Goal: Transaction & Acquisition: Purchase product/service

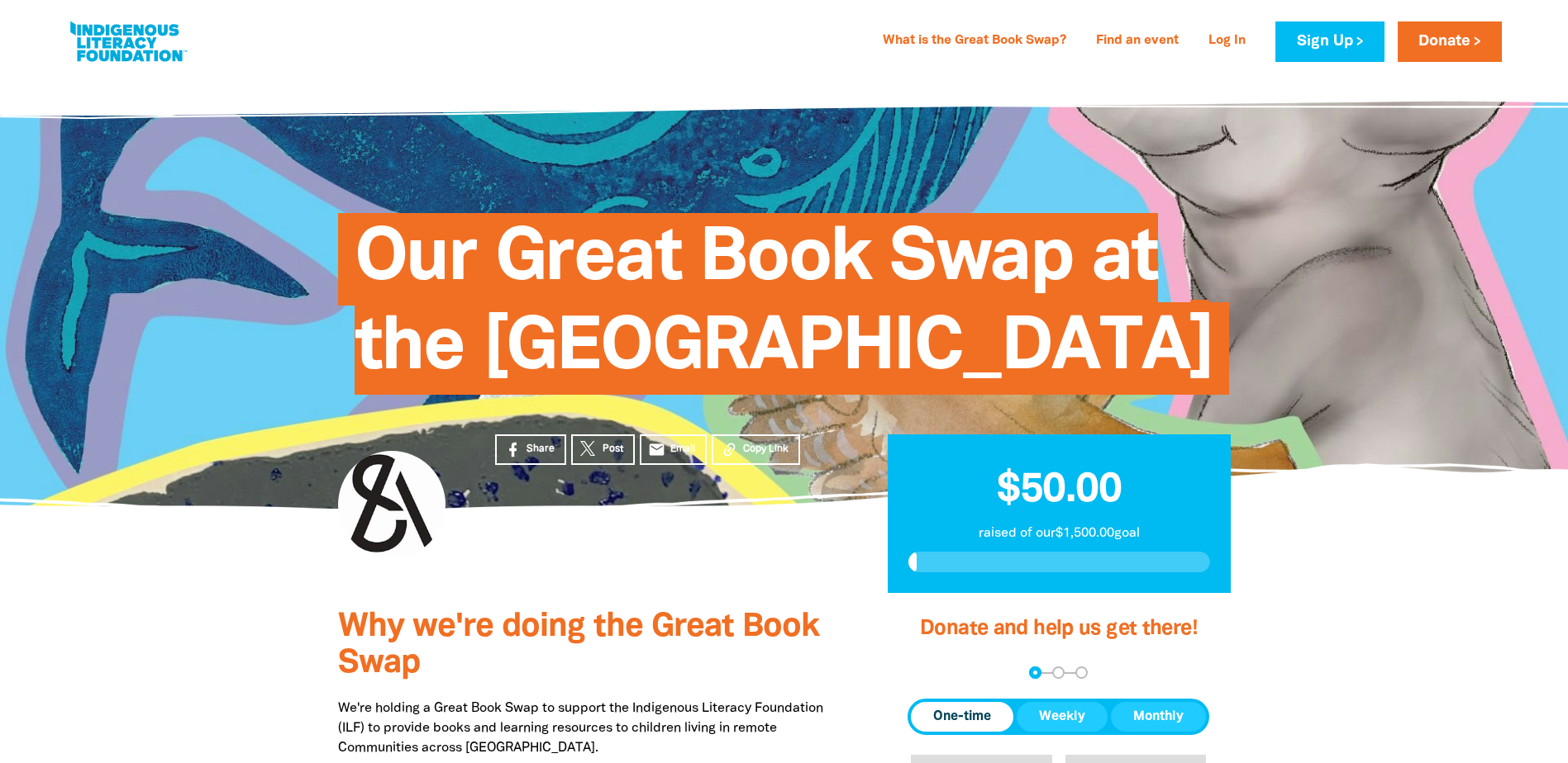
scroll to position [248, 0]
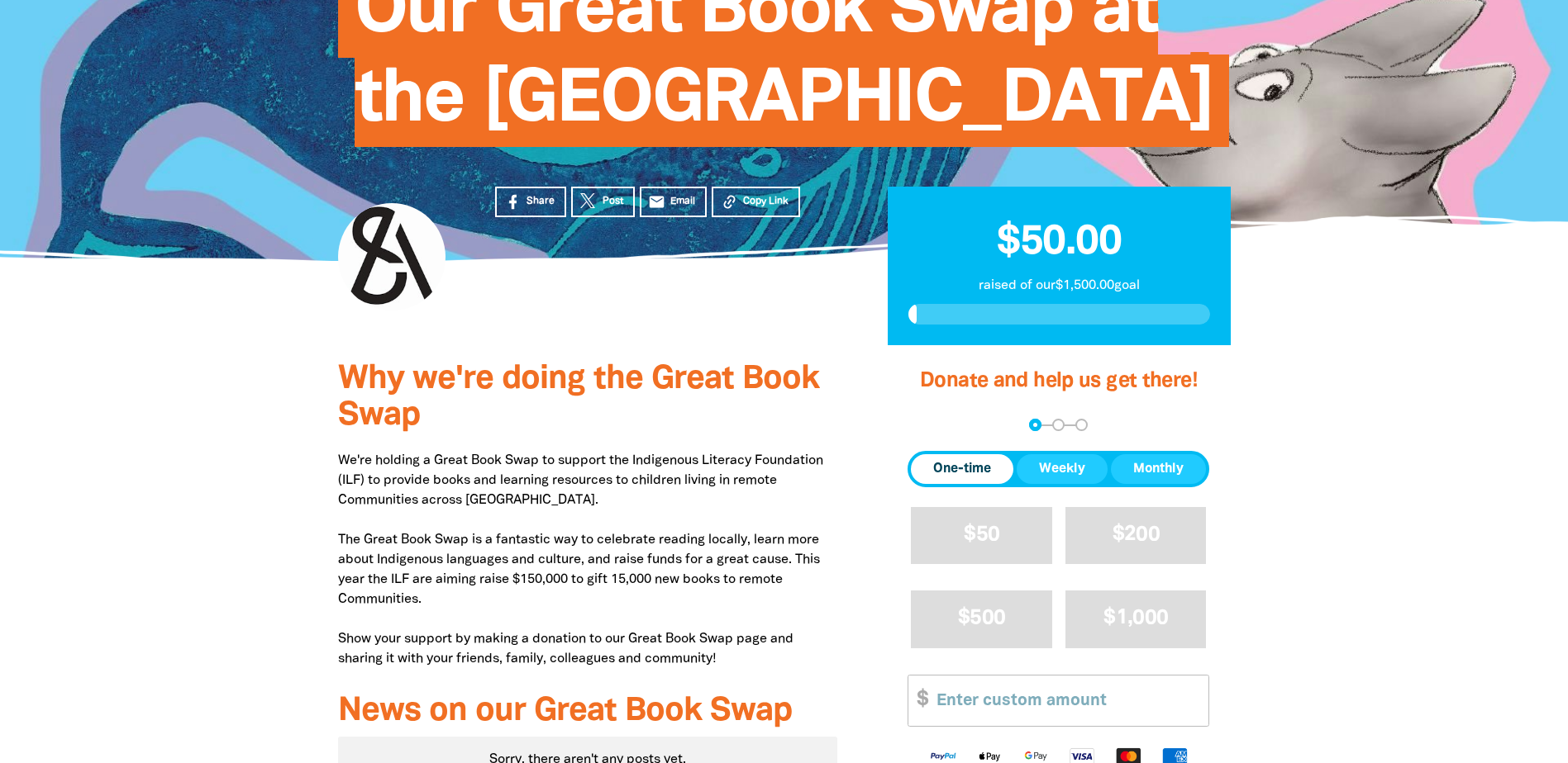
click at [963, 479] on span "One-time" at bounding box center [962, 470] width 58 height 20
click at [960, 565] on button "$50" at bounding box center [981, 536] width 141 height 57
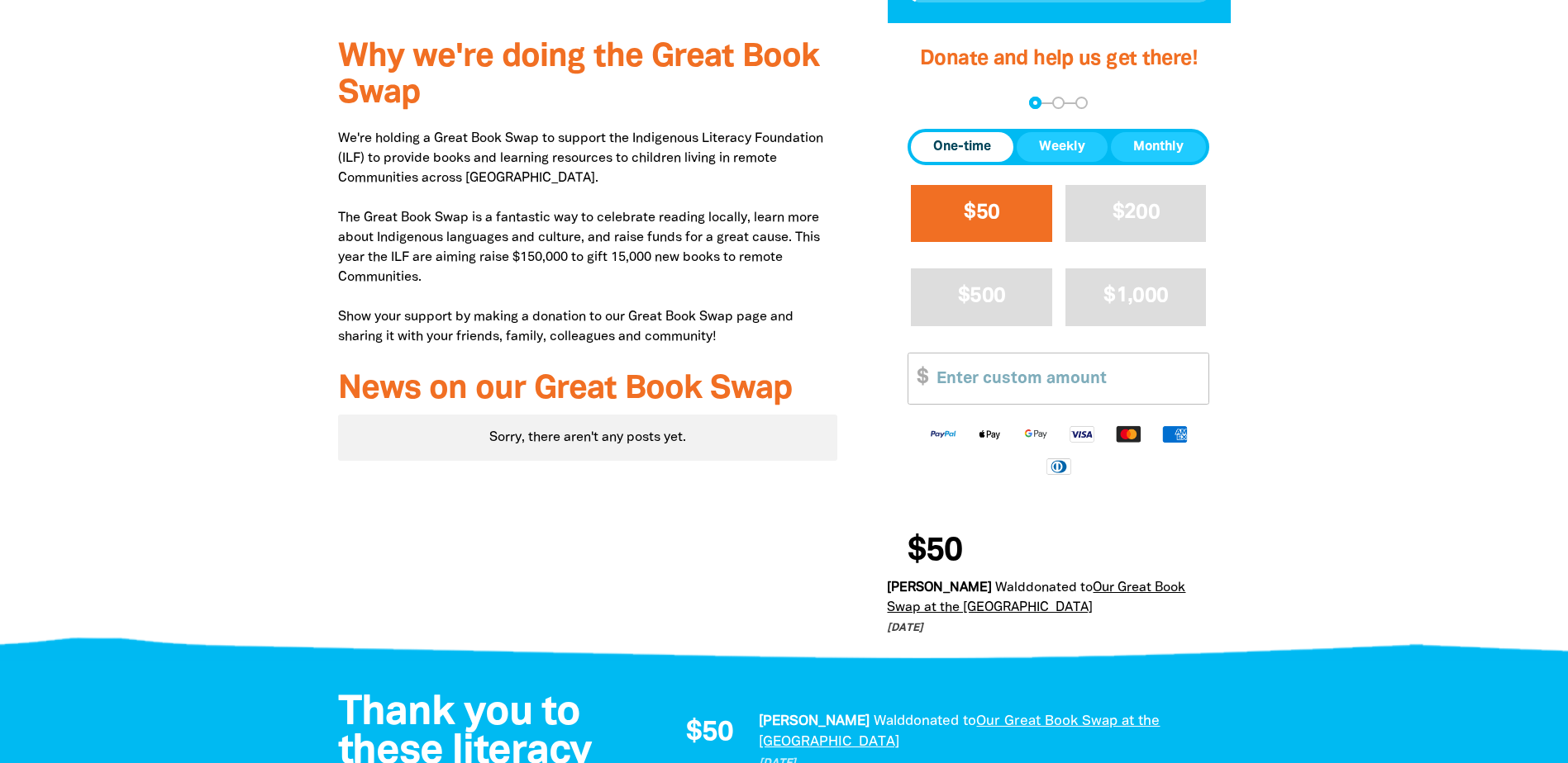
select select "AU"
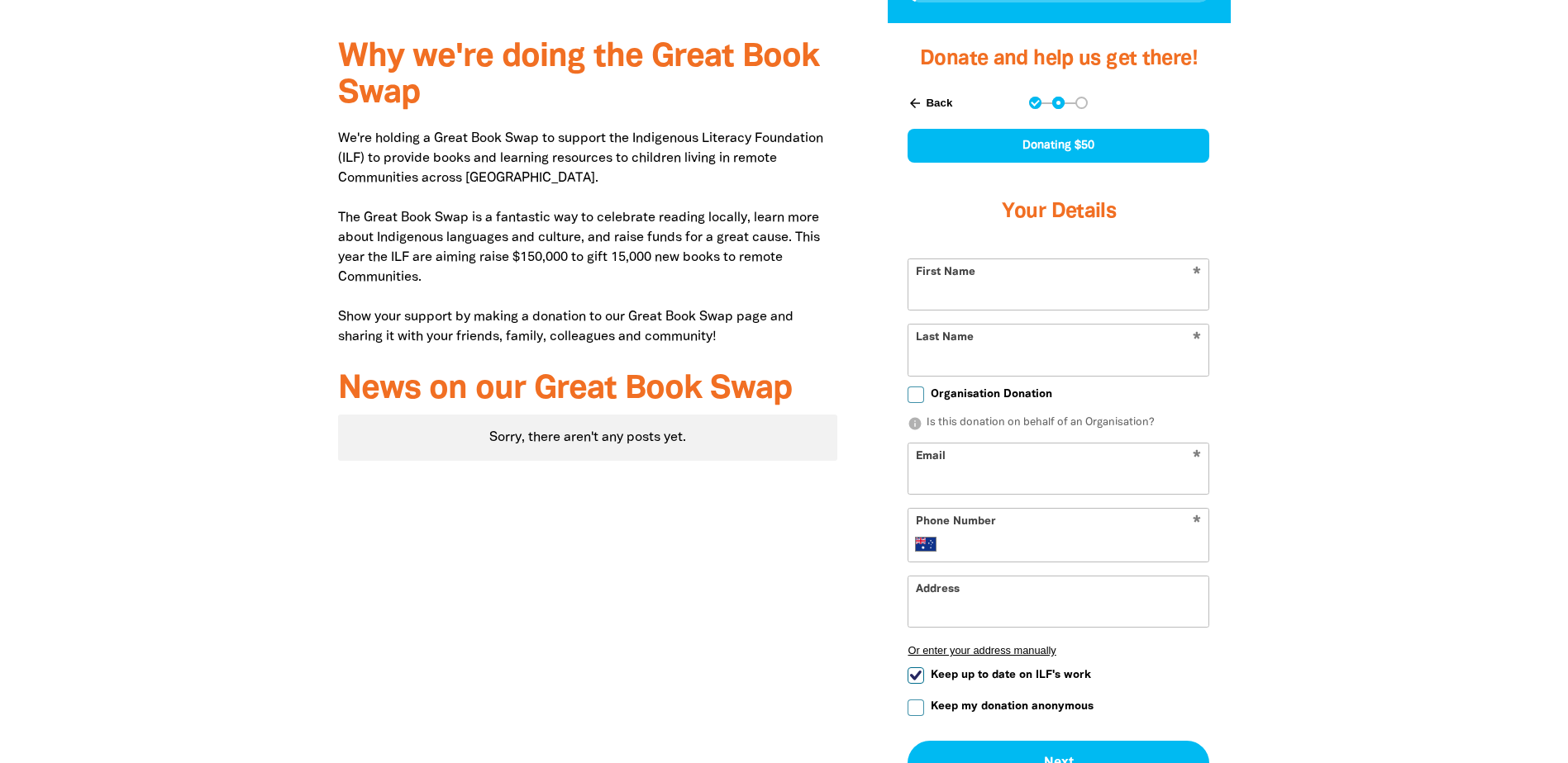
click at [1153, 310] on input "First Name" at bounding box center [1058, 284] width 300 height 50
type input "Pippa"
type input "[PERSON_NAME]"
type input "[PERSON_NAME][EMAIL_ADDRESS][DOMAIN_NAME]"
type input "[PHONE_NUMBER]"
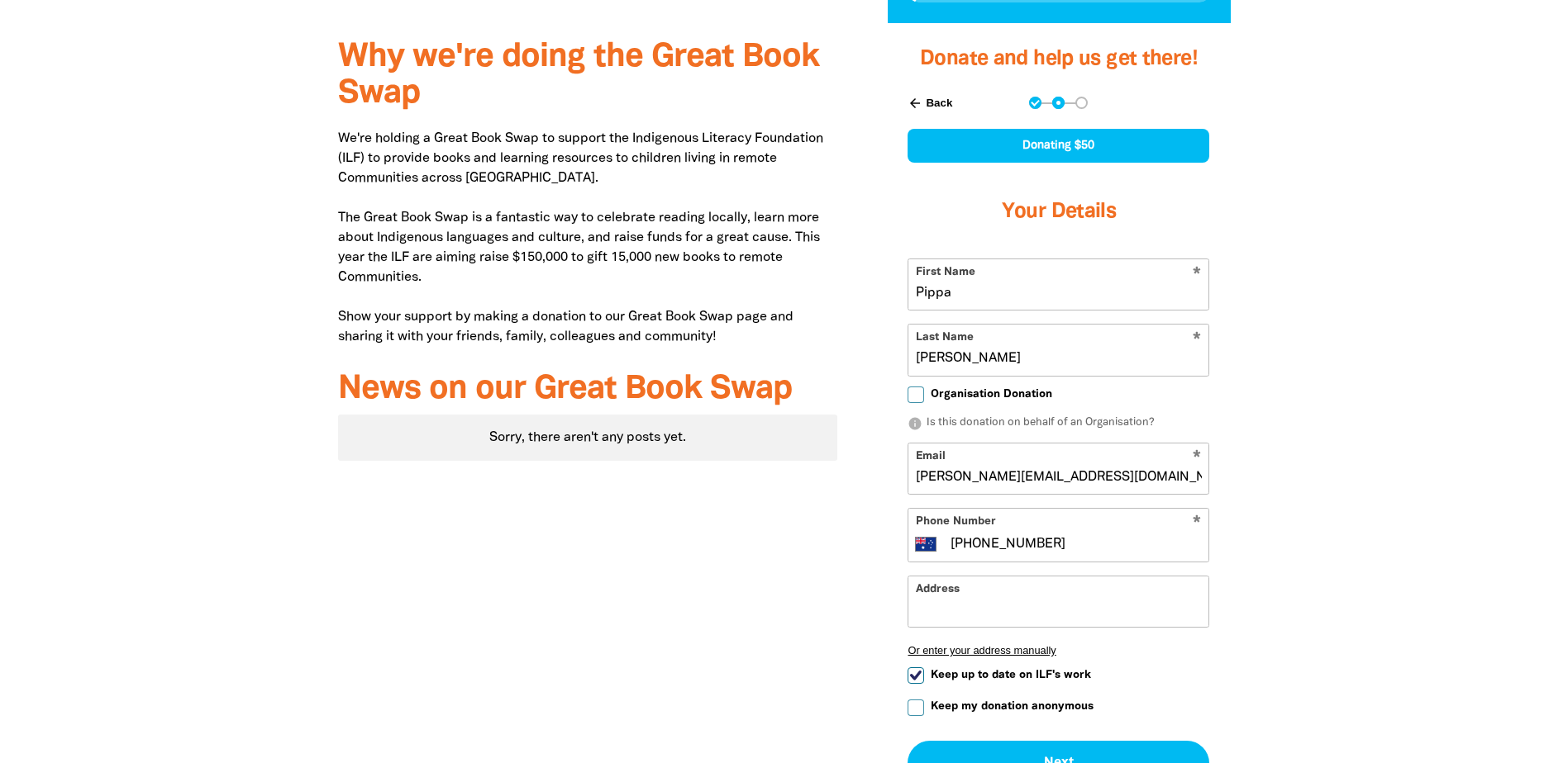
type input "[STREET_ADDRESS][PERSON_NAME]"
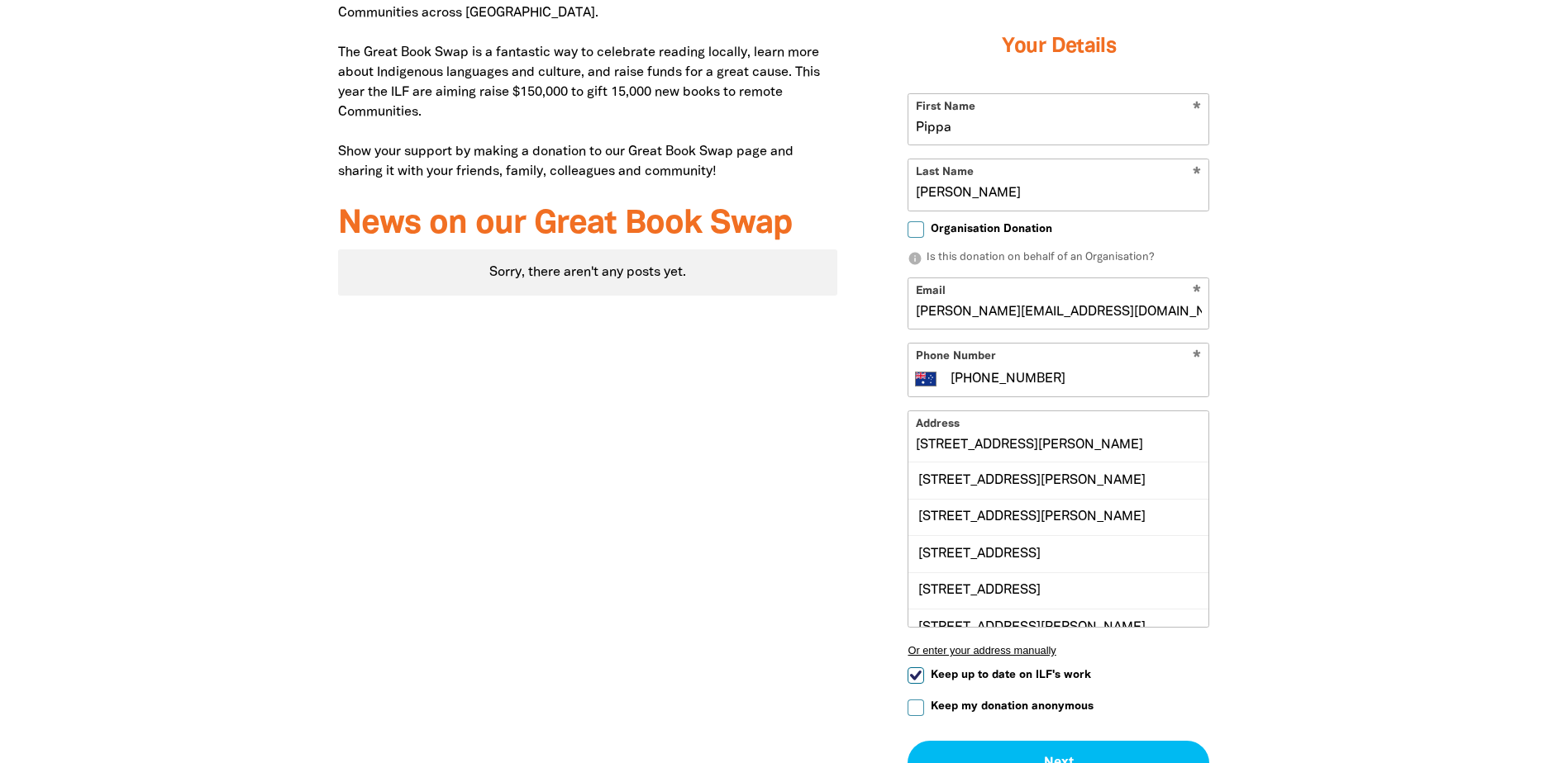
scroll to position [818, 0]
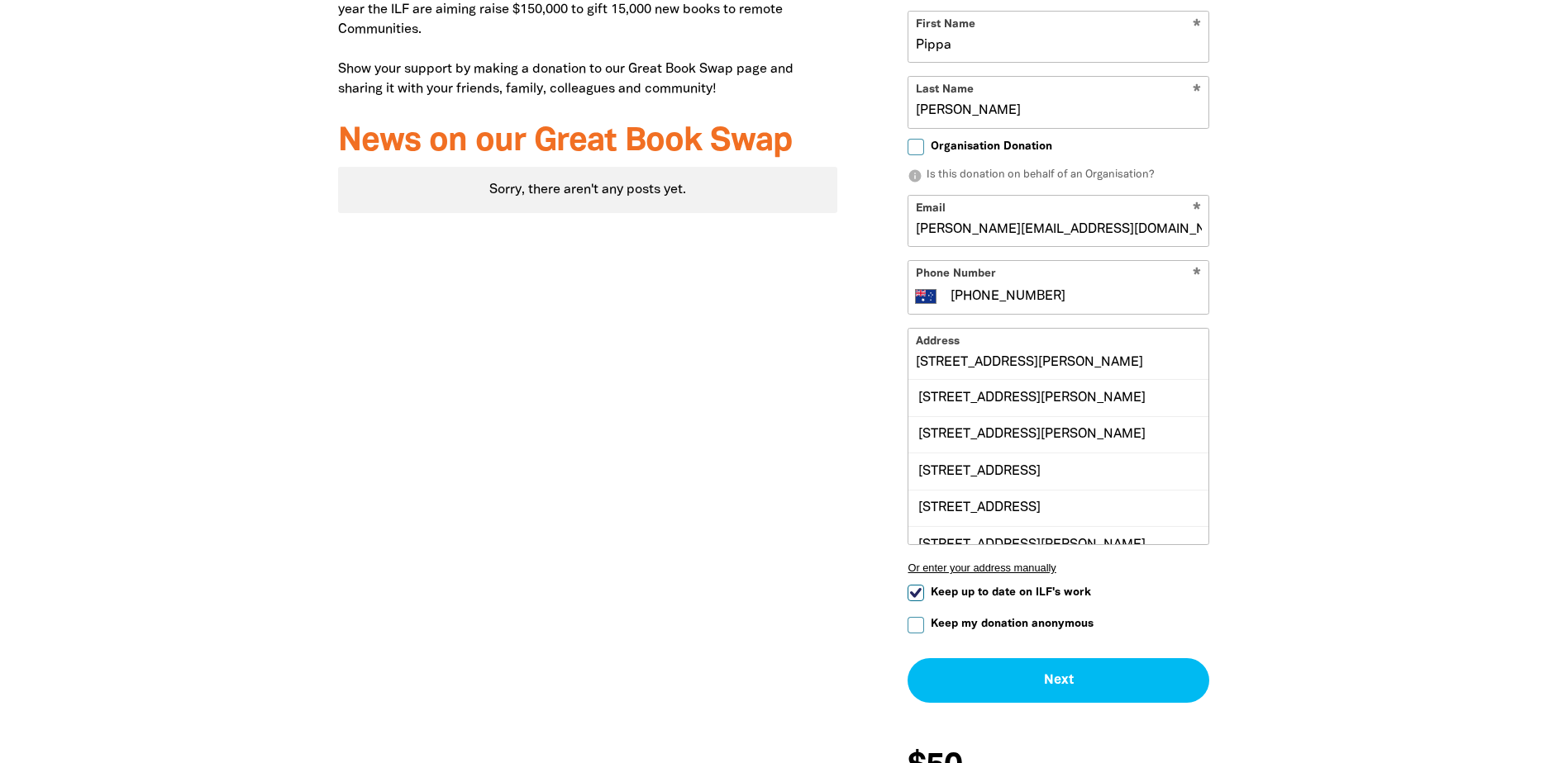
click at [1036, 379] on input "[STREET_ADDRESS][PERSON_NAME]" at bounding box center [1058, 354] width 300 height 50
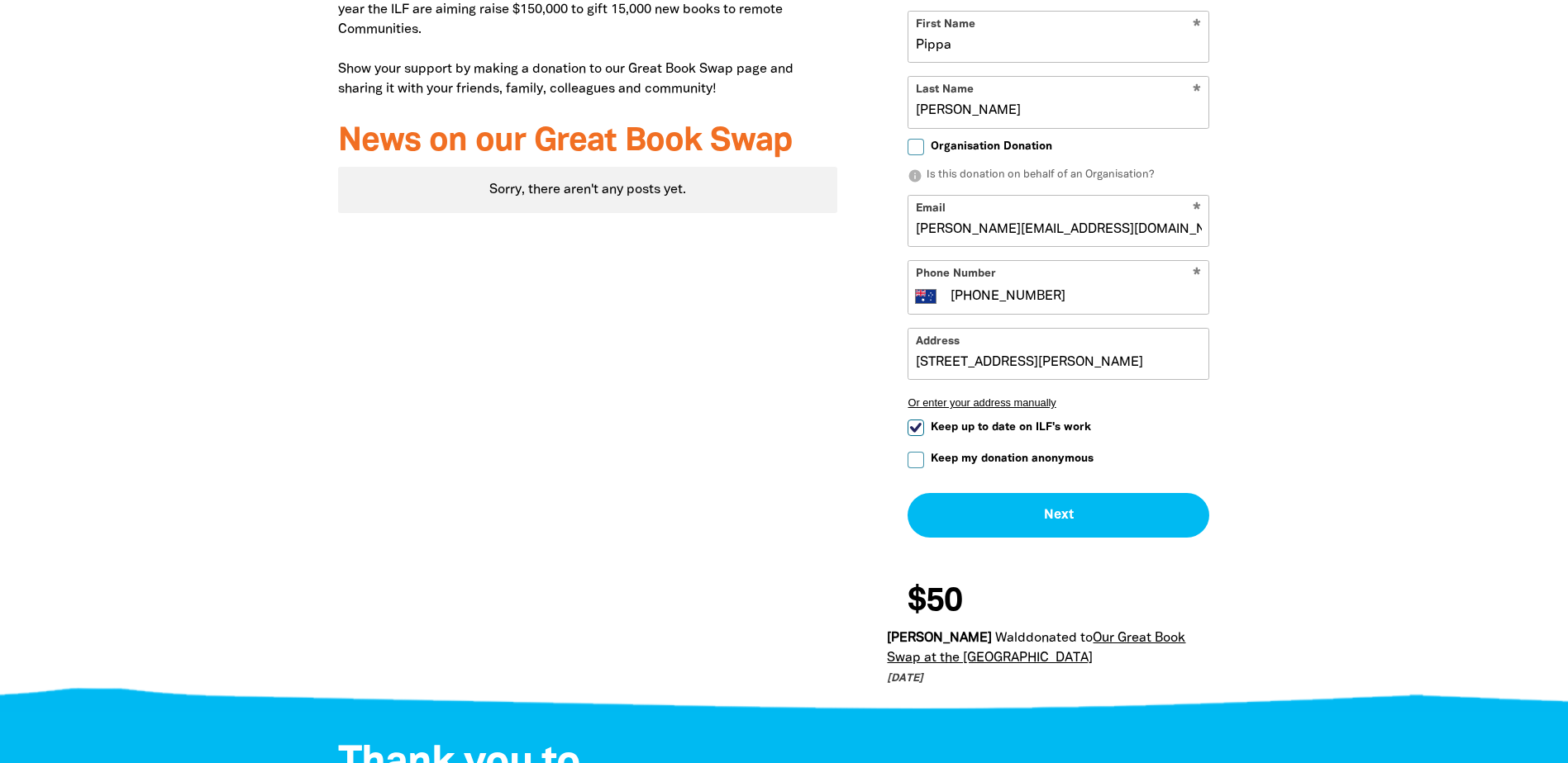
click at [1362, 481] on div at bounding box center [784, 239] width 1568 height 928
click at [915, 436] on input "Keep up to date on ILF's work" at bounding box center [915, 428] width 17 height 17
checkbox input "false"
click at [912, 469] on input "Keep my donation anonymous" at bounding box center [915, 460] width 17 height 17
click at [913, 469] on input "Keep my donation anonymous" at bounding box center [915, 460] width 17 height 17
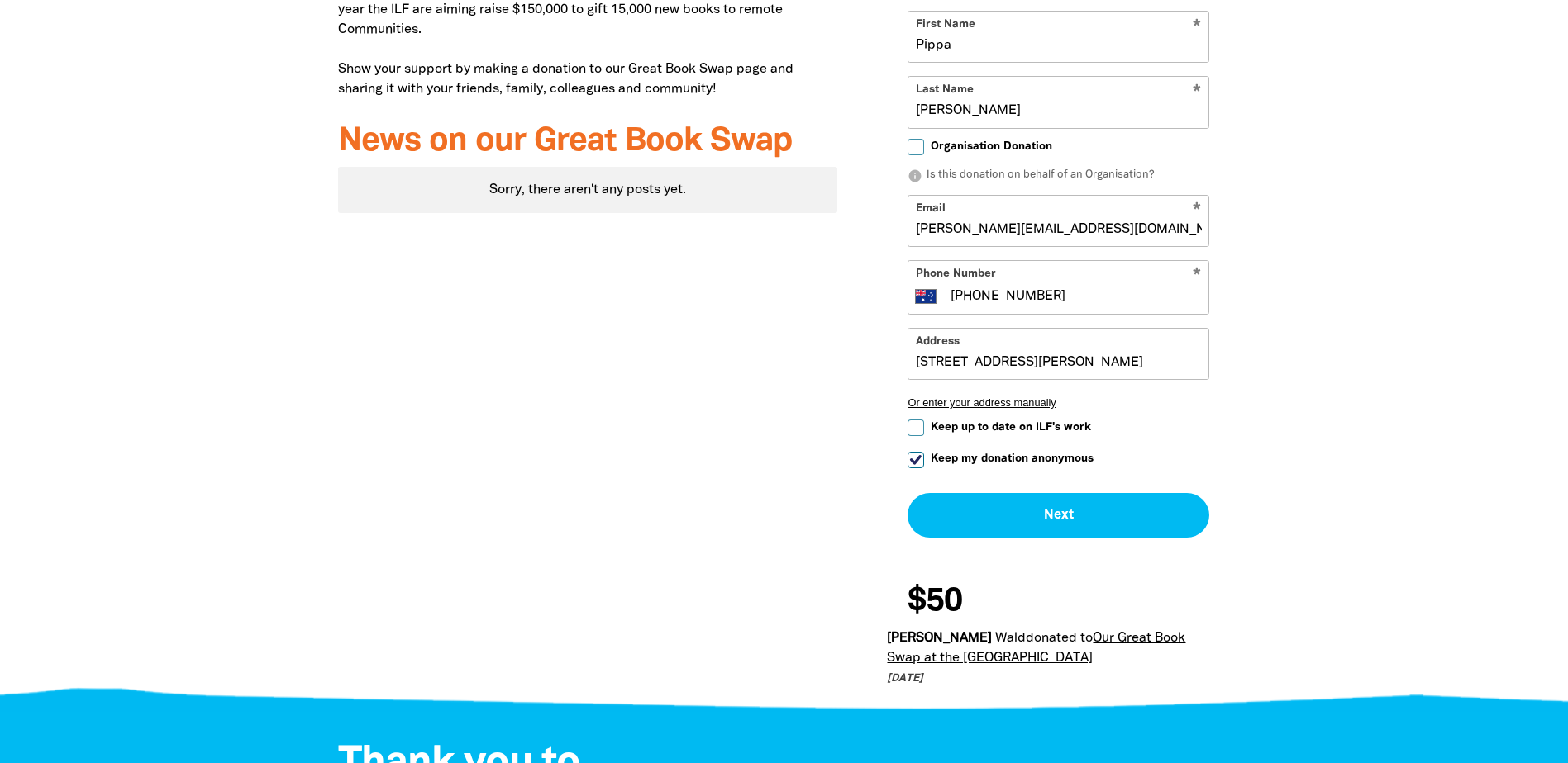
checkbox input "false"
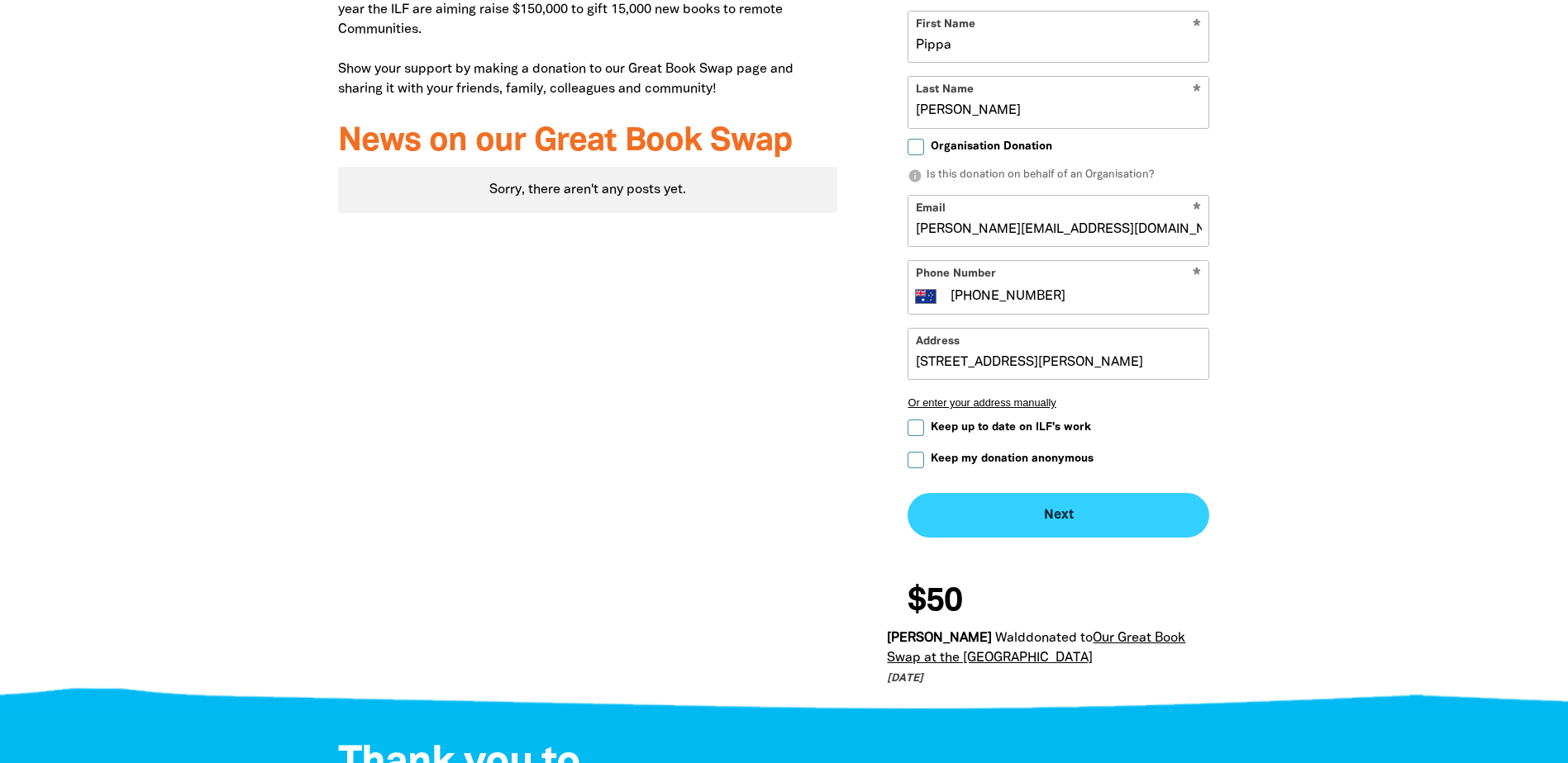
click at [1081, 538] on button "Next chevron_right" at bounding box center [1058, 516] width 302 height 45
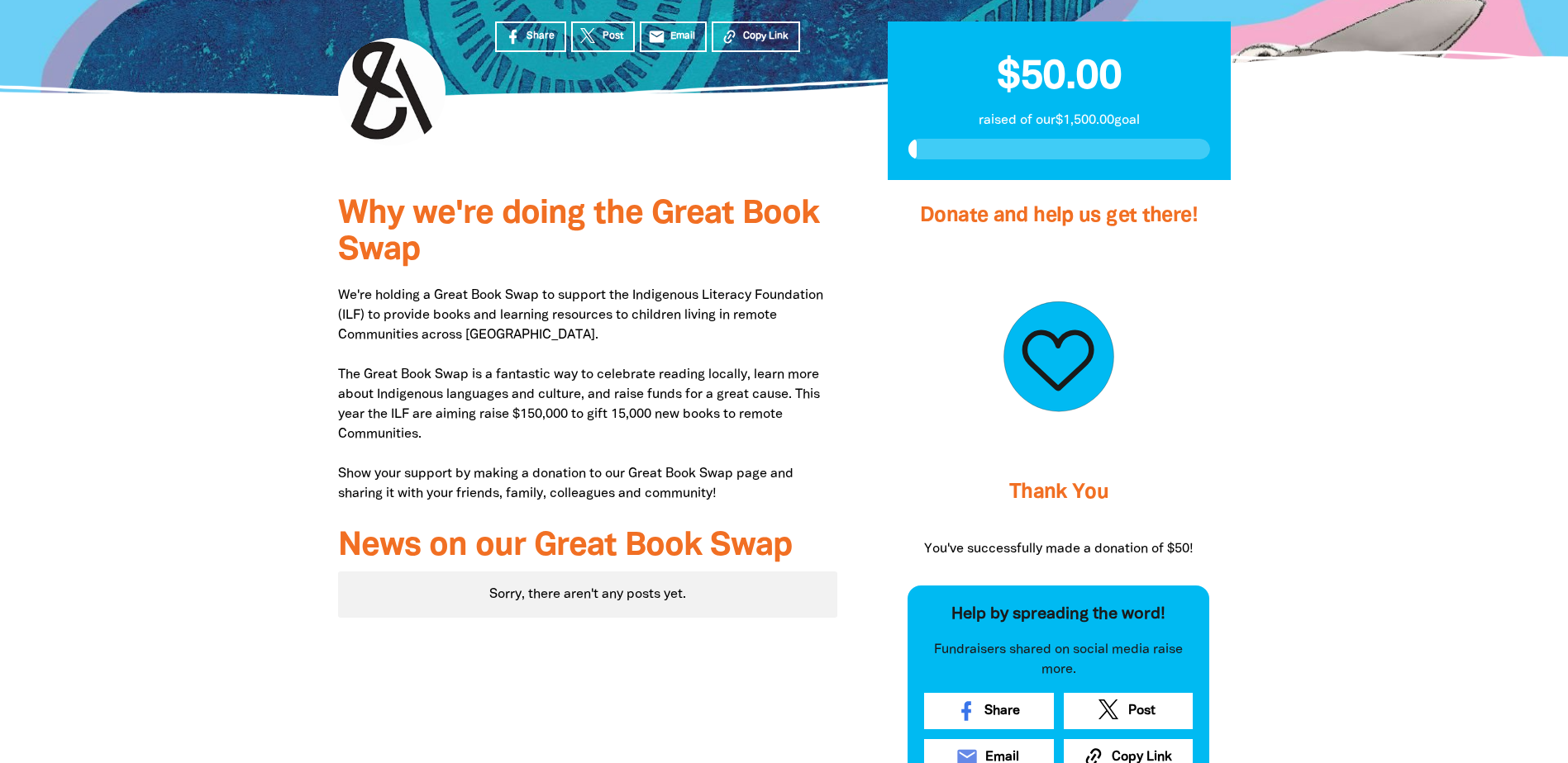
scroll to position [0, 0]
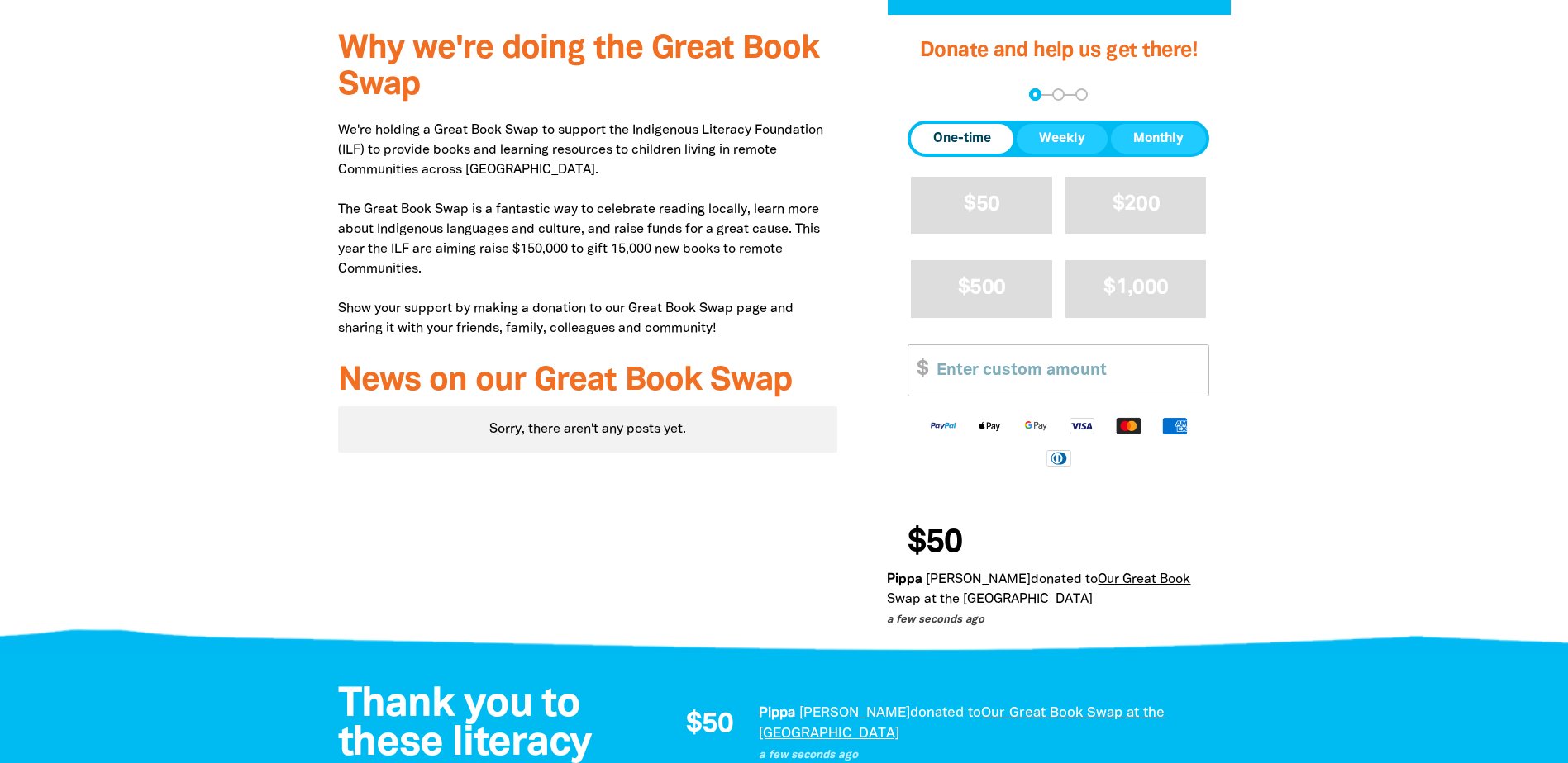
scroll to position [83, 0]
